Goal: Entertainment & Leisure: Consume media (video, audio)

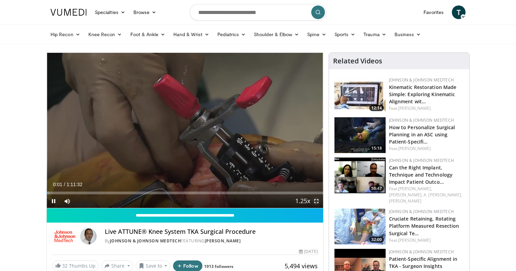
click at [315, 200] on span "Video Player" at bounding box center [316, 201] width 14 height 14
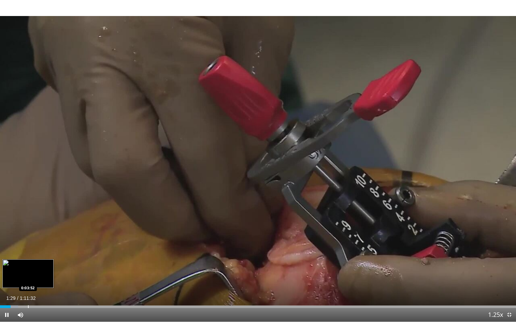
click at [28, 271] on div "Progress Bar" at bounding box center [28, 307] width 1 height 3
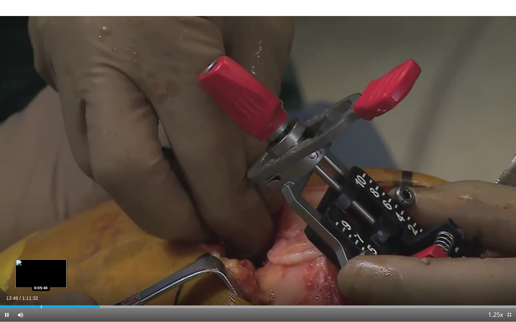
click at [41, 271] on div "Loaded : 20.75% 0:13:49 0:05:40" at bounding box center [258, 305] width 516 height 6
click at [40, 271] on div "Progress Bar" at bounding box center [40, 307] width 1 height 3
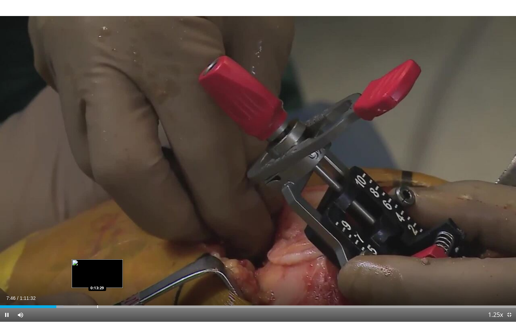
click at [97, 271] on div "Loaded : 12.33% 0:07:47 0:13:29" at bounding box center [258, 305] width 516 height 6
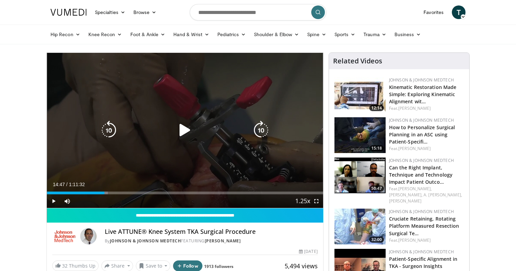
click at [179, 127] on icon "Video Player" at bounding box center [184, 130] width 19 height 19
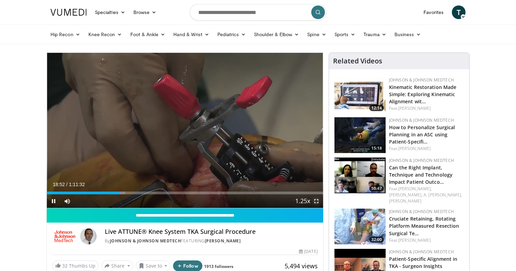
click at [317, 202] on span "Video Player" at bounding box center [316, 201] width 14 height 14
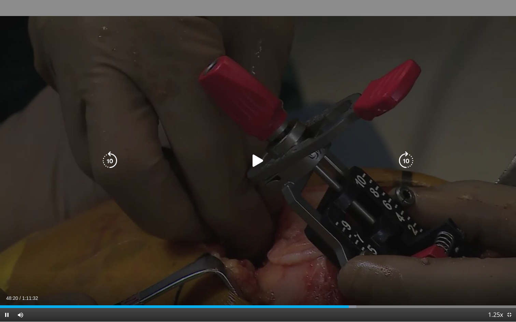
click at [255, 158] on icon "Video Player" at bounding box center [257, 160] width 19 height 19
